Goal: Register for event/course

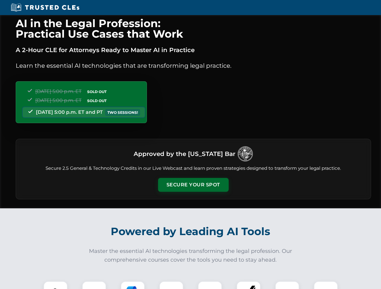
click at [193, 185] on button "Secure Your Spot" at bounding box center [193, 185] width 71 height 14
click at [55, 285] on img at bounding box center [55, 293] width 17 height 17
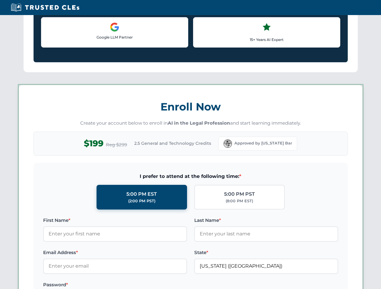
click at [133, 285] on label "Password *" at bounding box center [115, 284] width 144 height 7
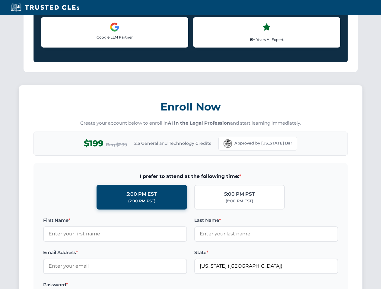
scroll to position [591, 0]
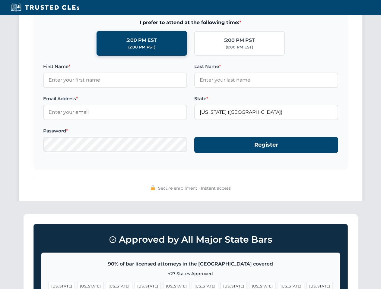
click at [278, 285] on span "[US_STATE]" at bounding box center [291, 286] width 26 height 9
